Goal: Task Accomplishment & Management: Use online tool/utility

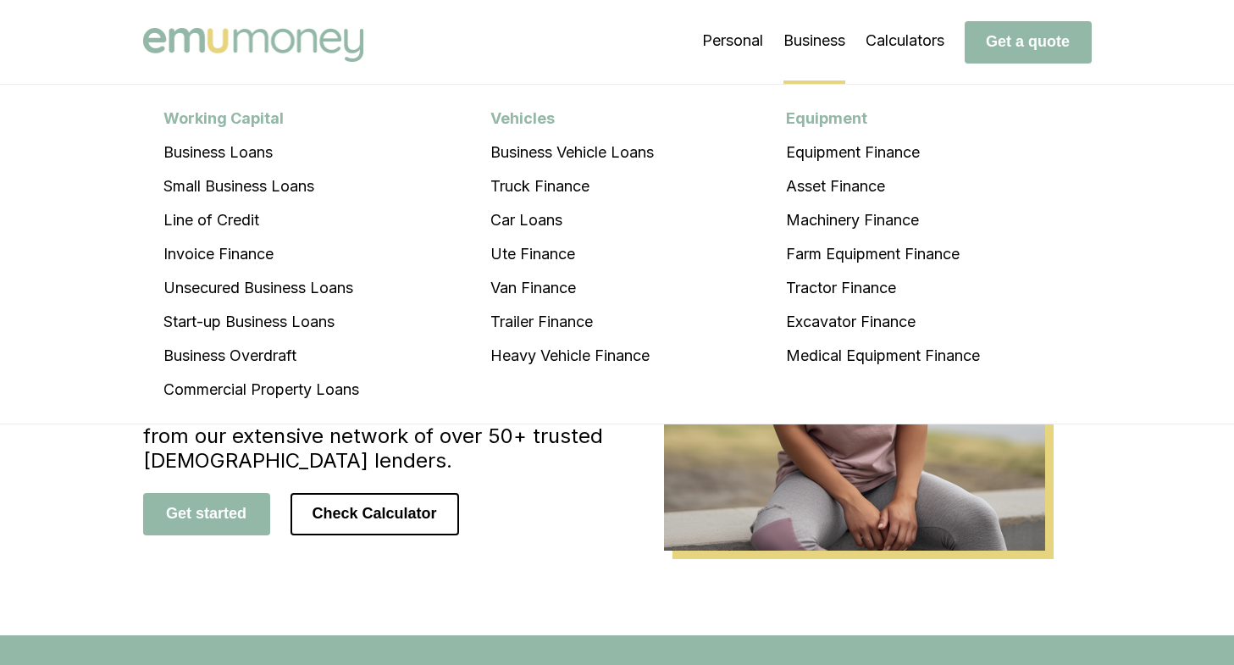
click at [823, 31] on li "Business Working Capital Business Loans Small Business Loans Line of Credit Inv…" at bounding box center [814, 41] width 62 height 85
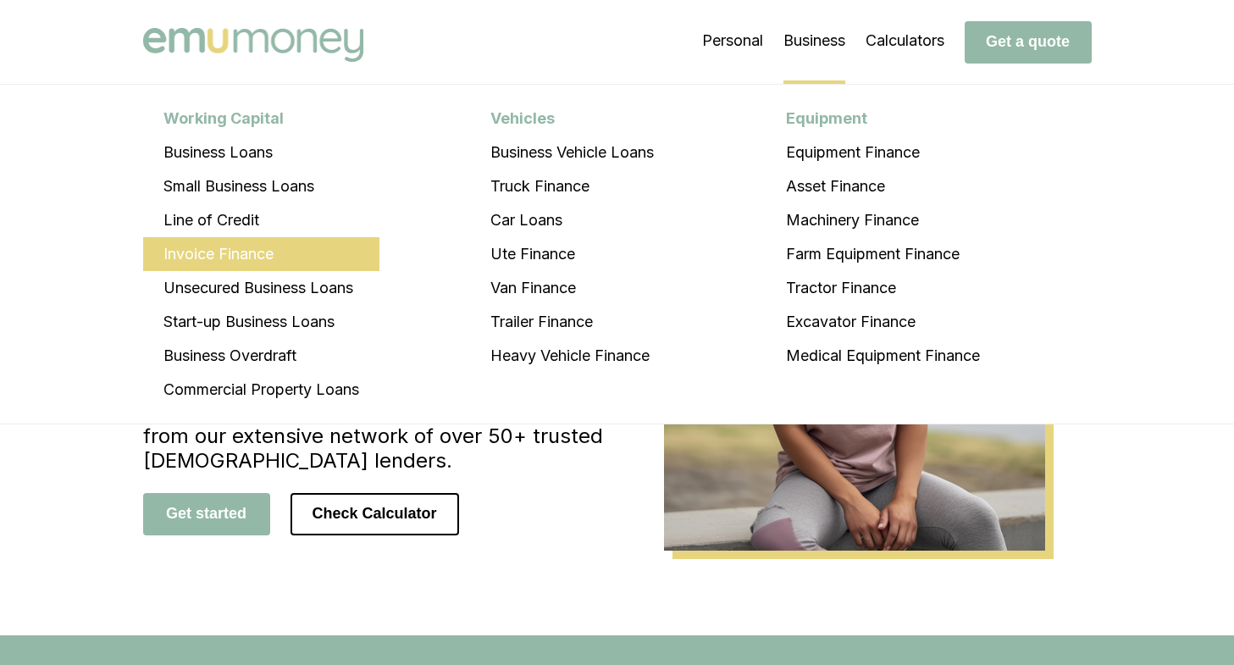
click at [248, 255] on li "Invoice Finance" at bounding box center [261, 254] width 236 height 34
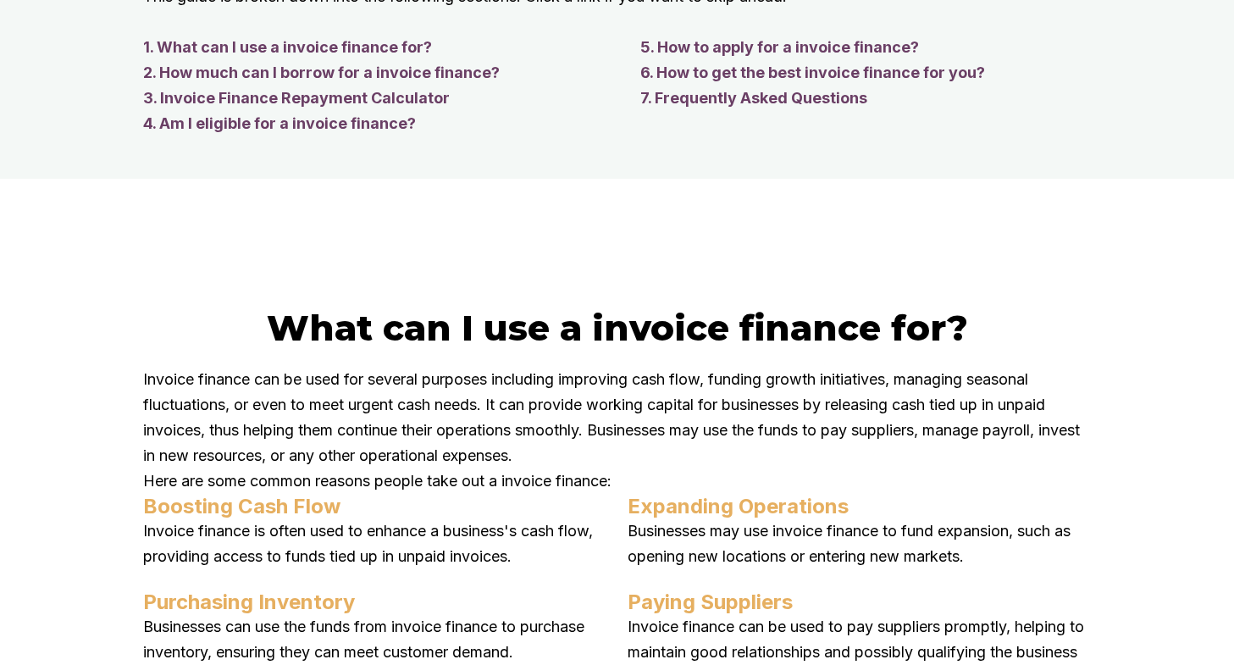
scroll to position [1863, 0]
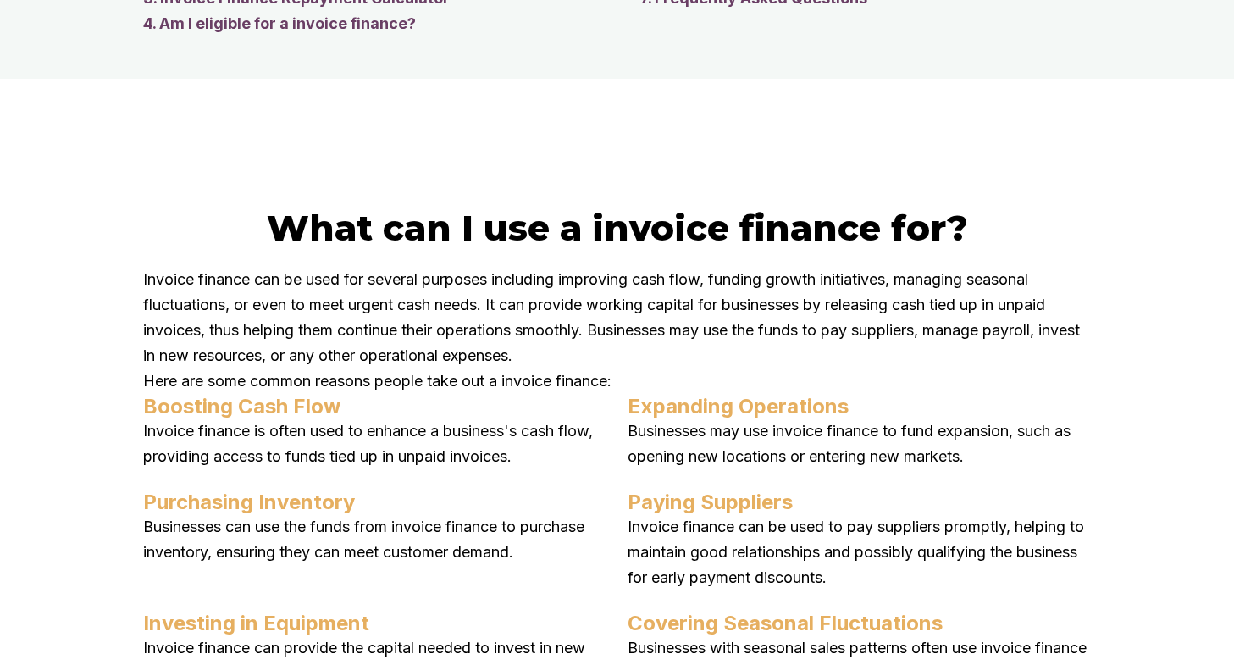
drag, startPoint x: 297, startPoint y: 247, endPoint x: 47, endPoint y: 266, distance: 250.6
click at [47, 266] on div "What can I use a invoice finance for? Invoice finance can be used for several p…" at bounding box center [617, 554] width 1234 height 951
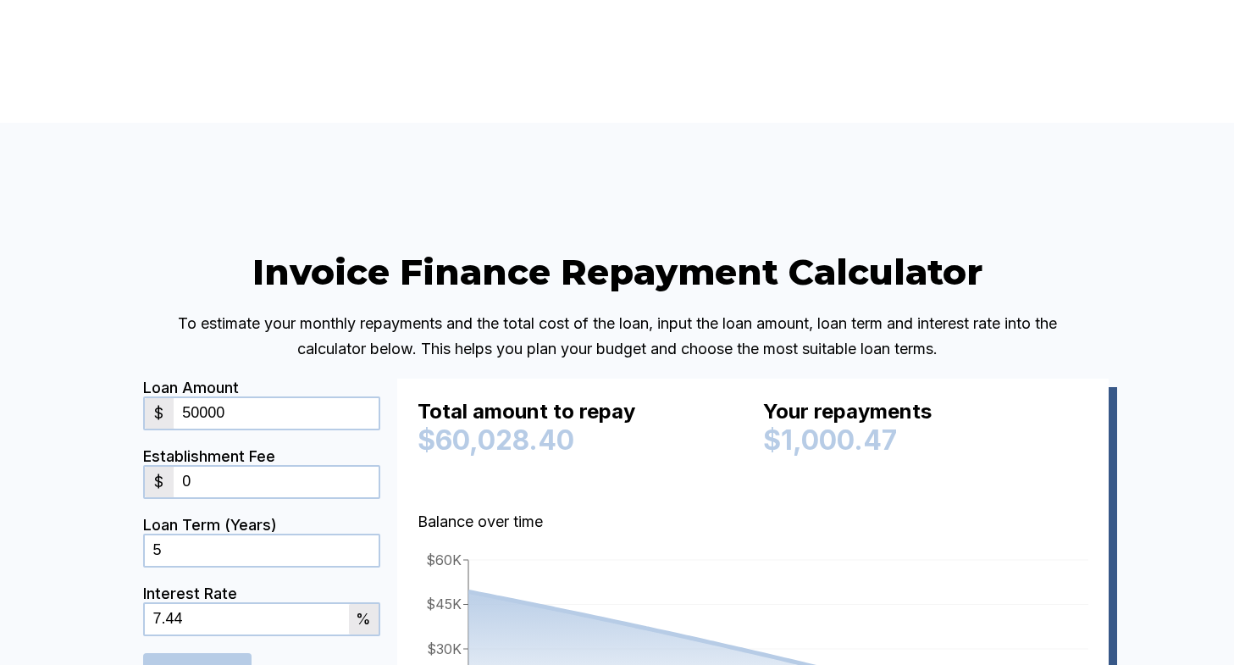
scroll to position [3896, 0]
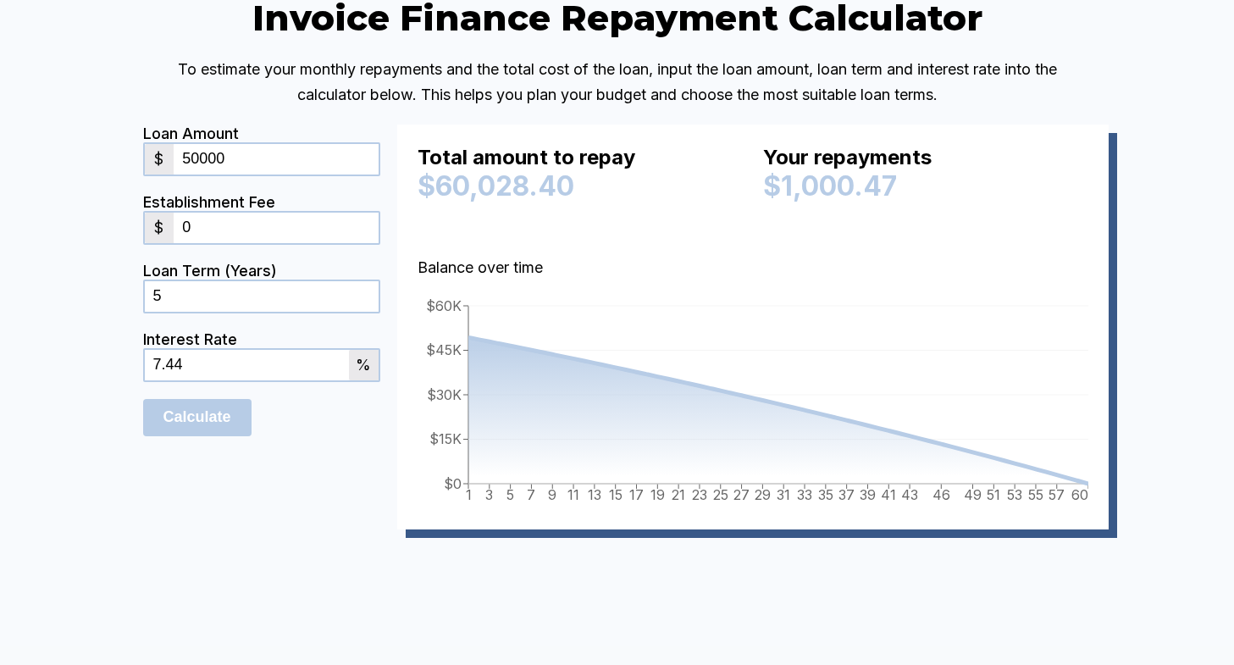
drag, startPoint x: 206, startPoint y: 206, endPoint x: 185, endPoint y: 212, distance: 21.2
click at [185, 174] on input "50000" at bounding box center [276, 159] width 204 height 30
type input "10000"
click at [212, 243] on input "0" at bounding box center [276, 228] width 204 height 30
drag, startPoint x: 230, startPoint y: 357, endPoint x: 75, endPoint y: 357, distance: 155.0
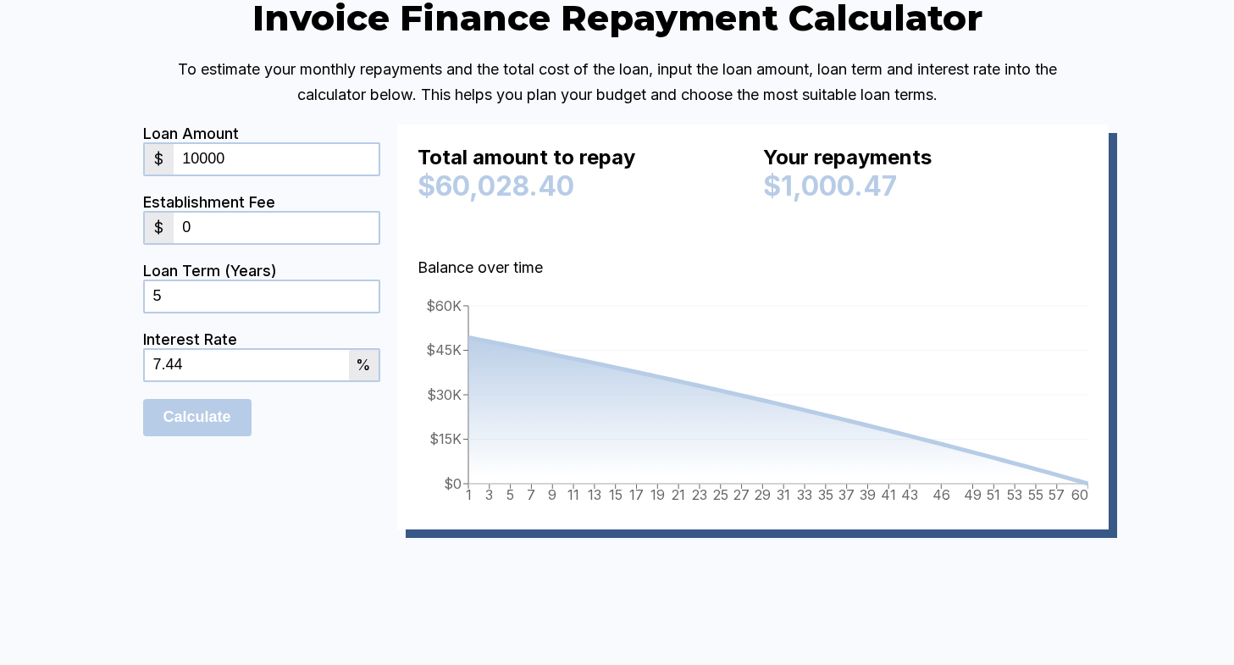
click at [75, 357] on div "Invoice Finance Repayment Calculator To estimate your monthly repayments and th…" at bounding box center [617, 288] width 1234 height 839
type input "0.5"
click at [158, 436] on input "Calculate" at bounding box center [197, 417] width 108 height 37
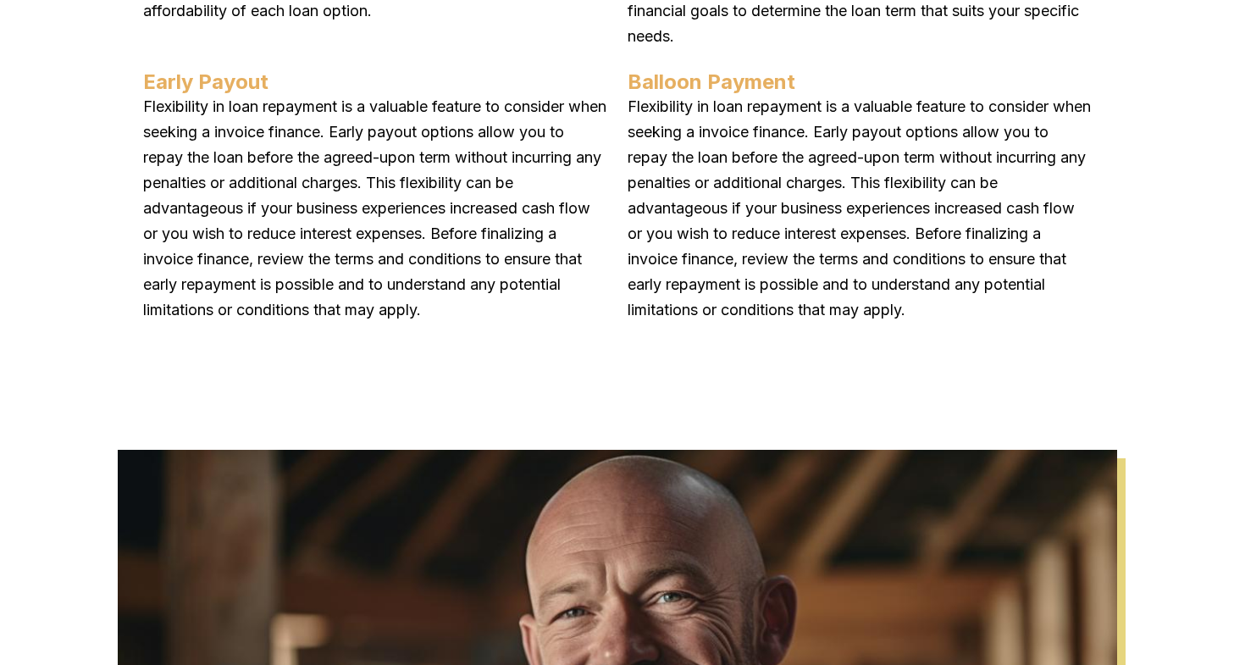
scroll to position [6437, 0]
